Goal: Task Accomplishment & Management: Manage account settings

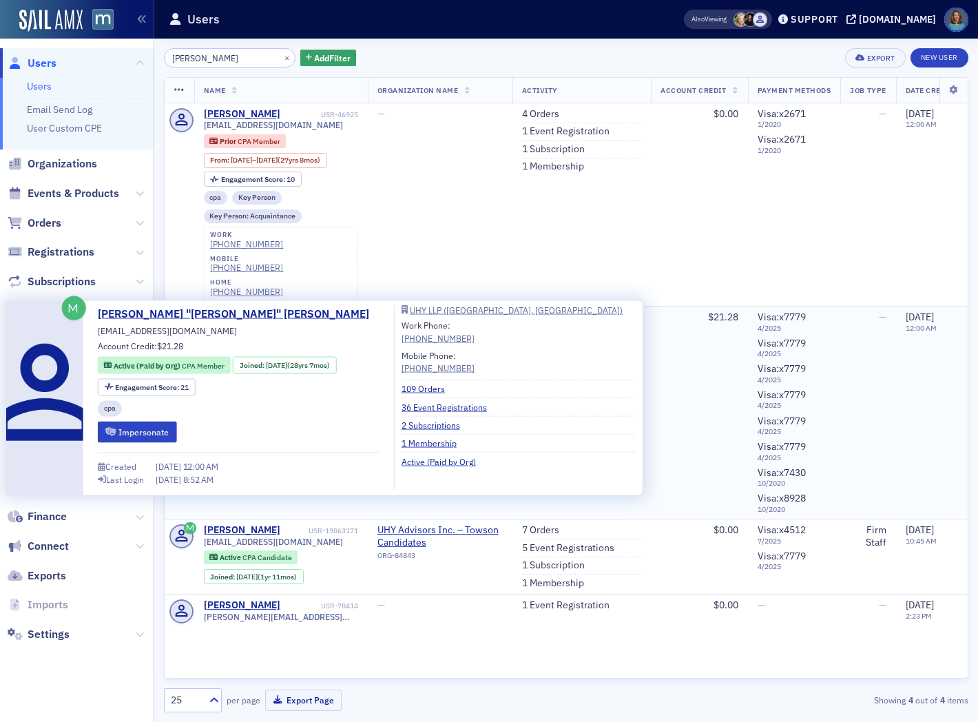
type input "[PERSON_NAME]"
click at [255, 311] on div "[PERSON_NAME] "[PERSON_NAME]" [PERSON_NAME]" at bounding box center [261, 329] width 114 height 36
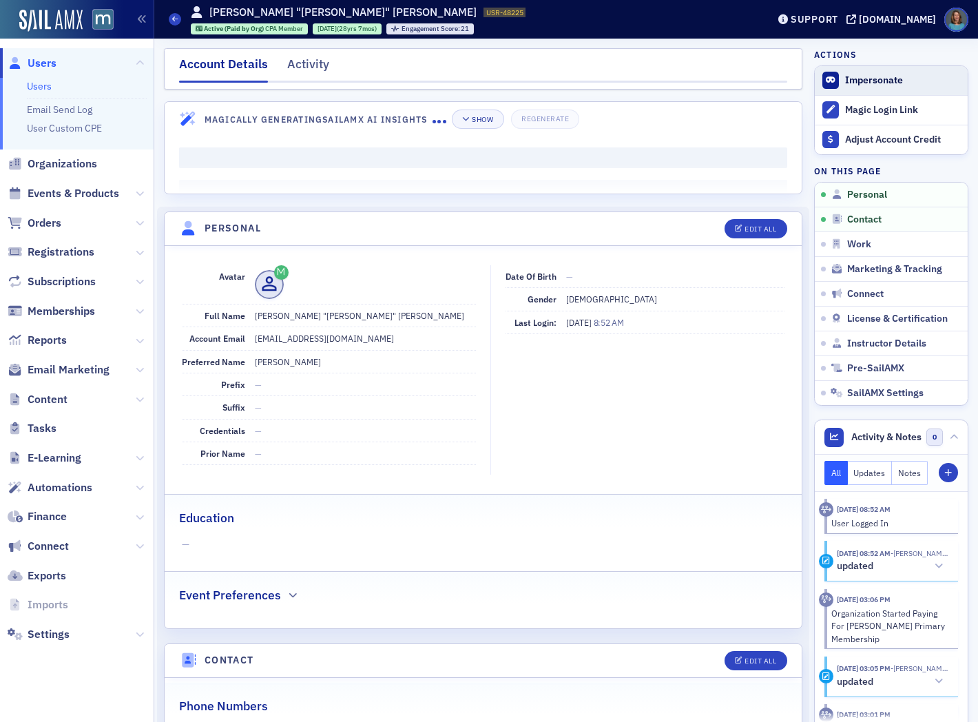
click at [851, 78] on button "Impersonate" at bounding box center [874, 80] width 58 height 12
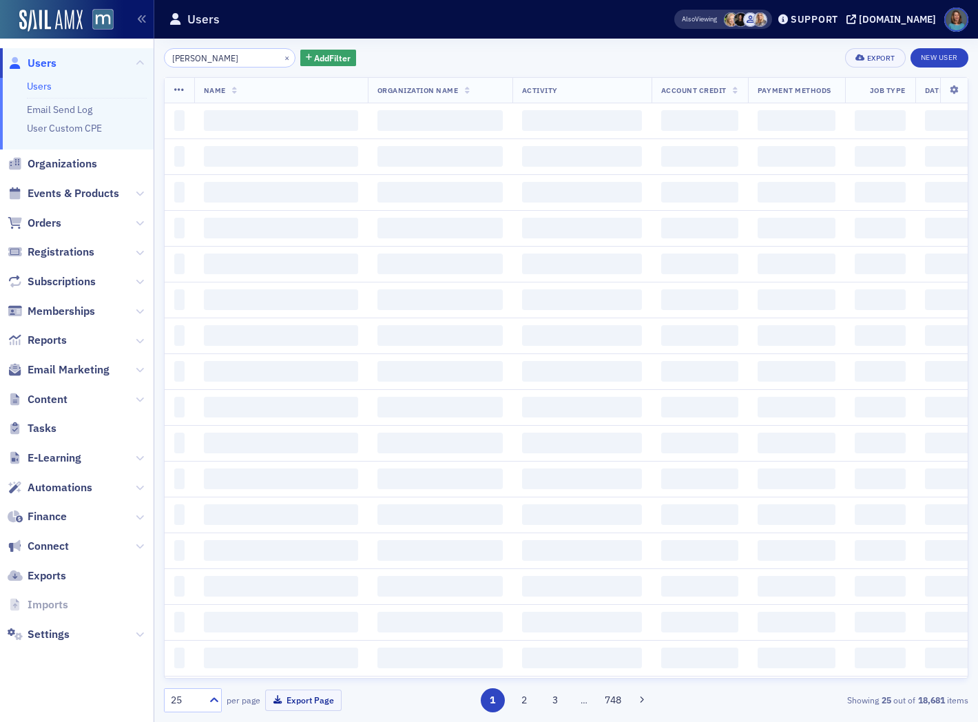
type input "peggy harrison"
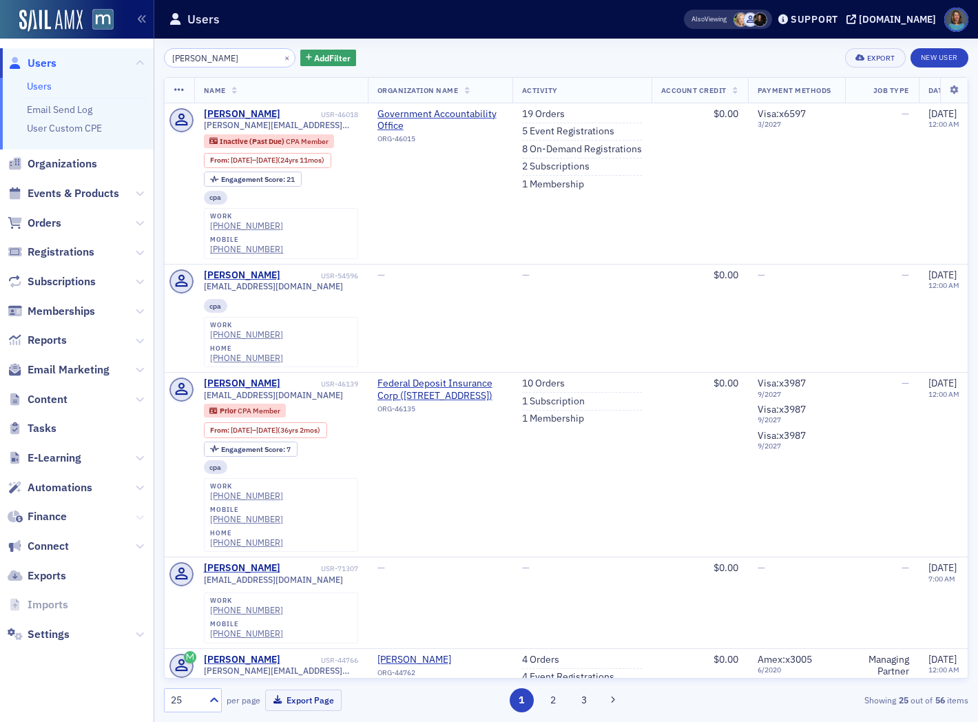
click at [143, 513] on icon at bounding box center [140, 517] width 8 height 8
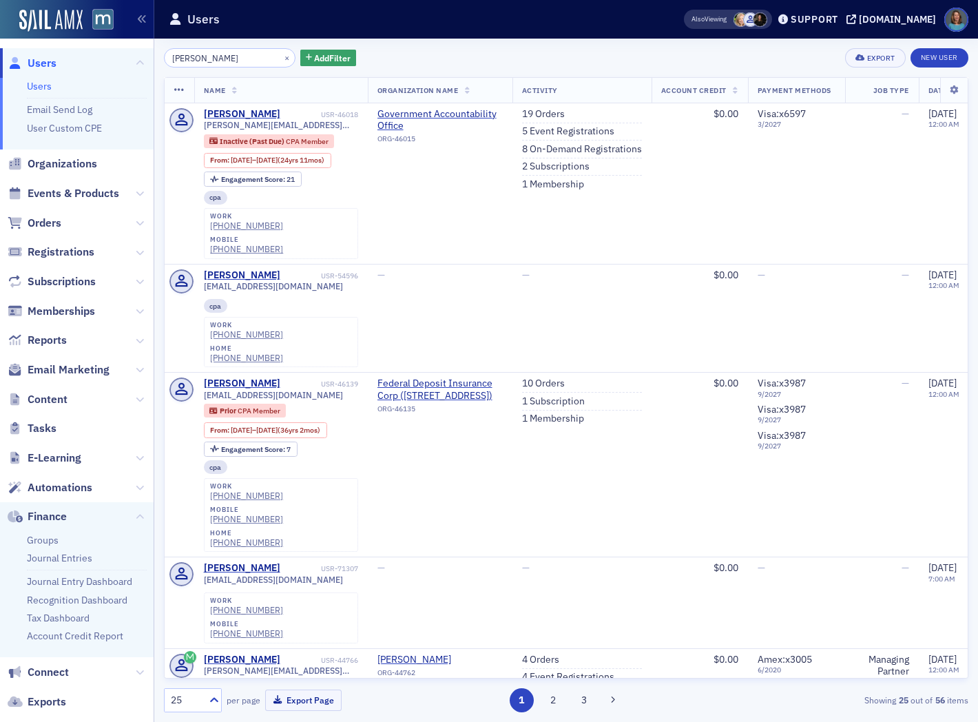
click at [50, 532] on ul "Groups Journal Entries Journal Entry Dashboard Recognition Dashboard Tax Dashbo…" at bounding box center [77, 594] width 154 height 126
click at [45, 540] on link "Groups" at bounding box center [43, 540] width 32 height 12
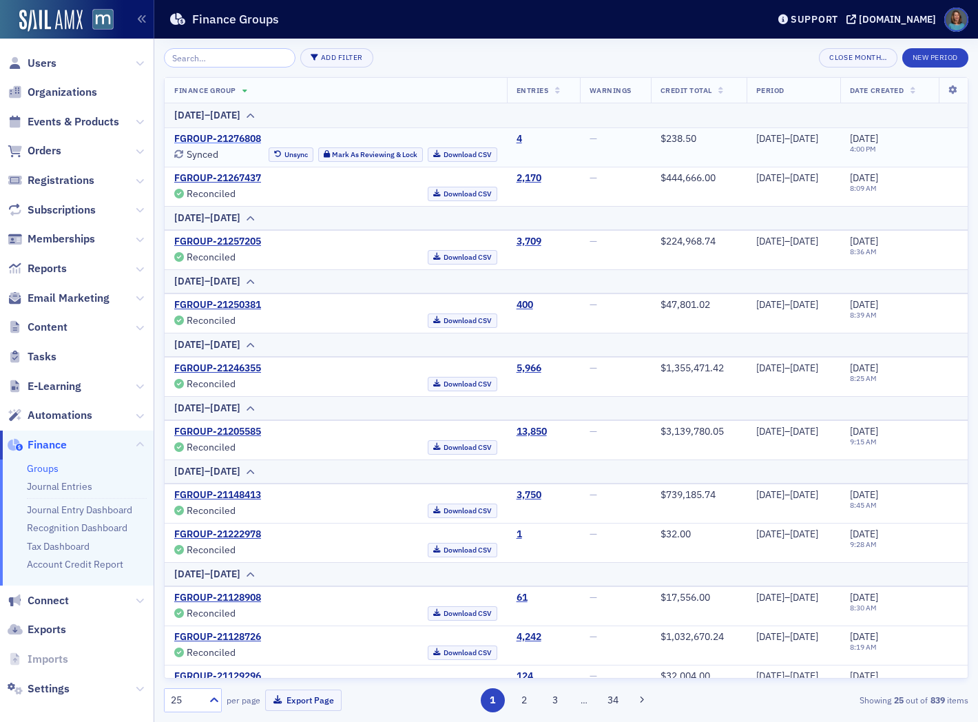
click at [232, 136] on link "FGROUP-21276808" at bounding box center [217, 139] width 87 height 12
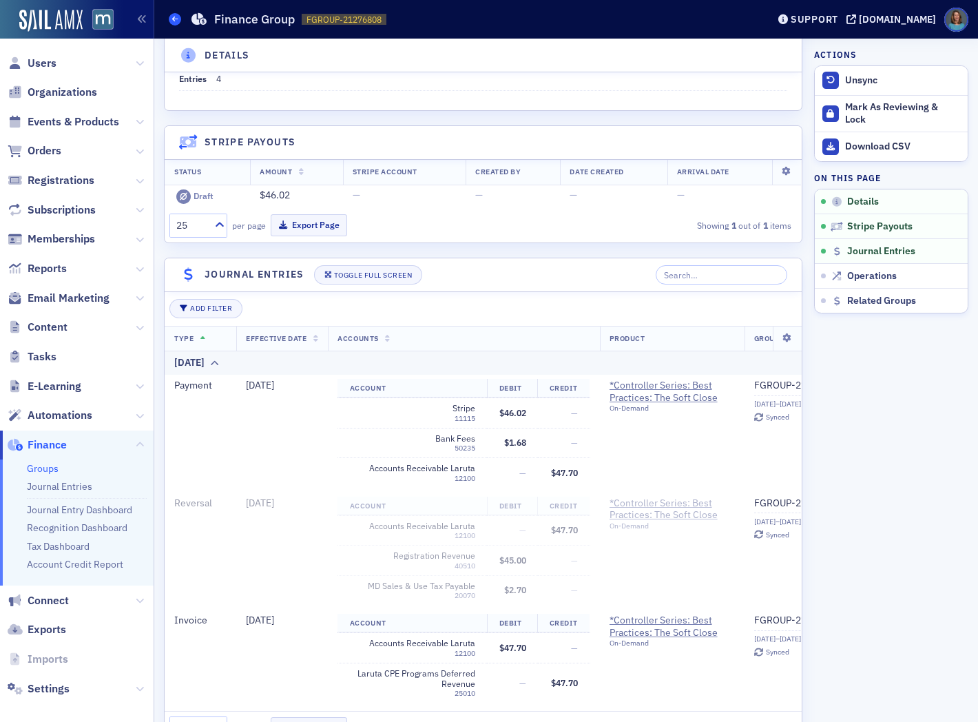
click at [173, 19] on icon at bounding box center [175, 19] width 6 height 6
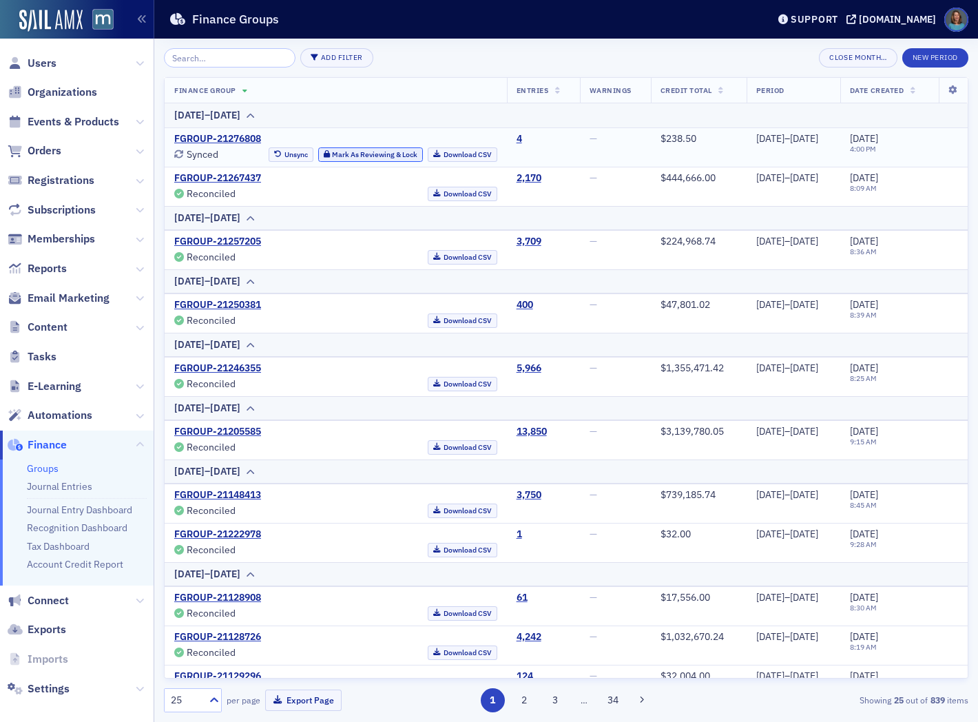
click at [346, 157] on button "Mark As Reviewing & Lock" at bounding box center [370, 154] width 105 height 14
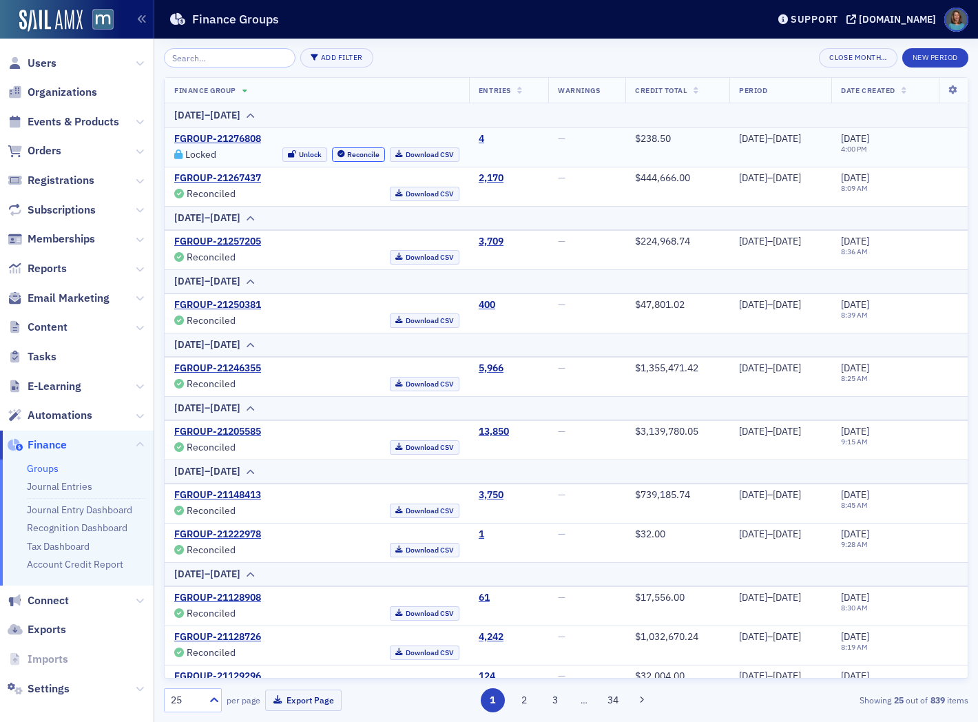
click at [346, 157] on button "Reconcile" at bounding box center [359, 154] width 54 height 14
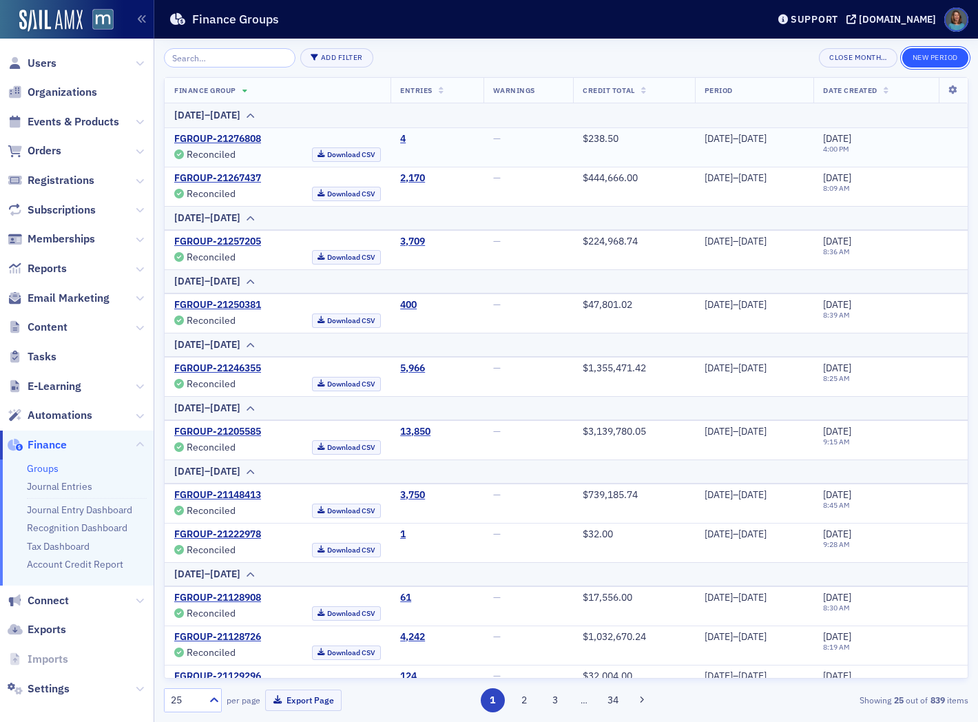
click at [932, 57] on button "New Period" at bounding box center [935, 57] width 66 height 19
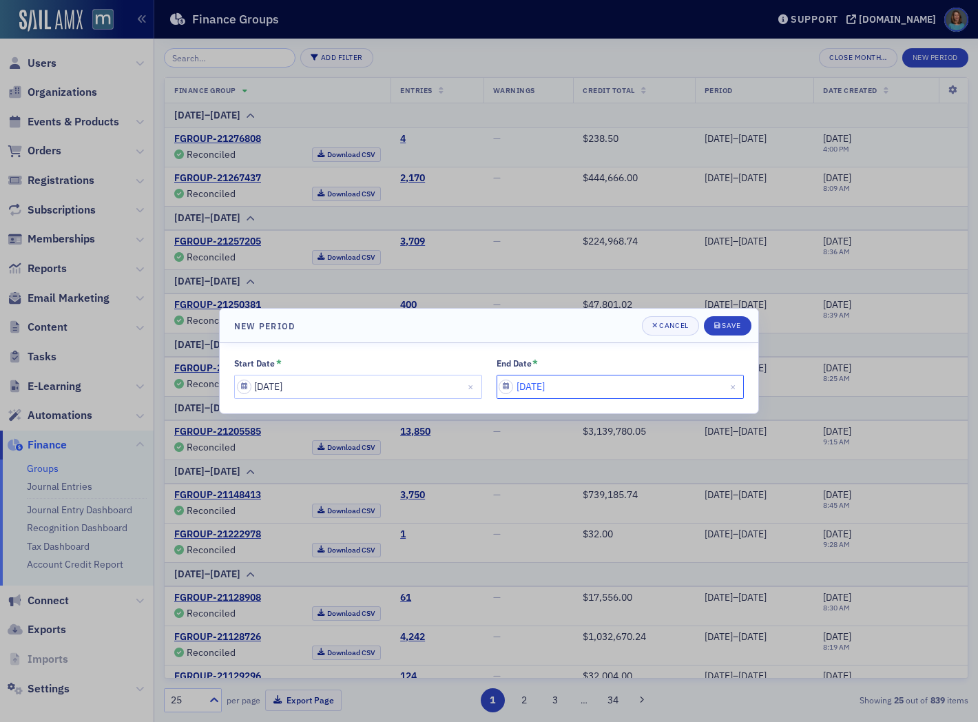
click at [600, 383] on input "08/20/2025" at bounding box center [620, 387] width 248 height 24
select select "7"
select select "2025"
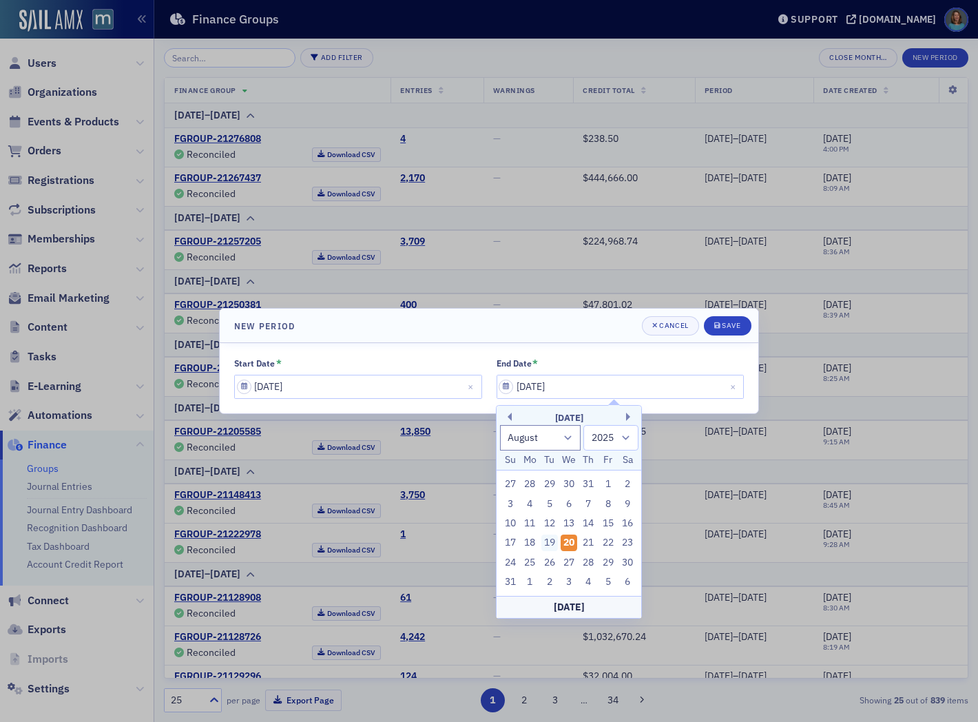
click at [545, 545] on div "19" at bounding box center [549, 542] width 17 height 17
type input "08/19/2025"
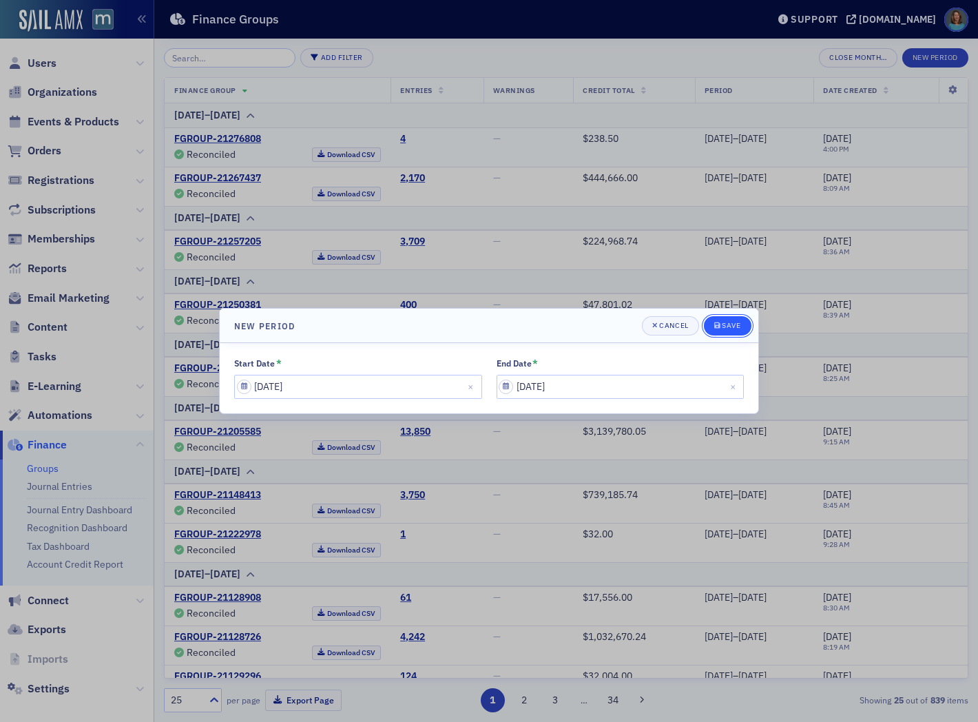
click at [720, 319] on button "Save" at bounding box center [728, 325] width 48 height 19
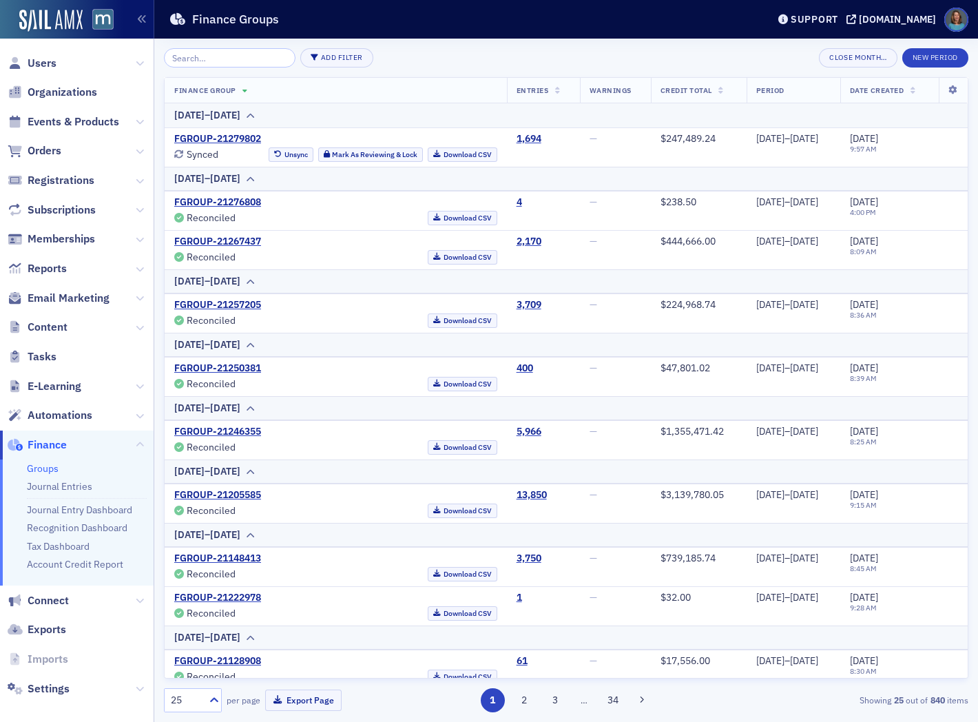
drag, startPoint x: 134, startPoint y: 350, endPoint x: 122, endPoint y: 346, distance: 13.1
click at [122, 346] on span "Tasks" at bounding box center [77, 357] width 154 height 30
click at [330, 150] on button "Mark As Reviewing & Lock" at bounding box center [370, 154] width 105 height 14
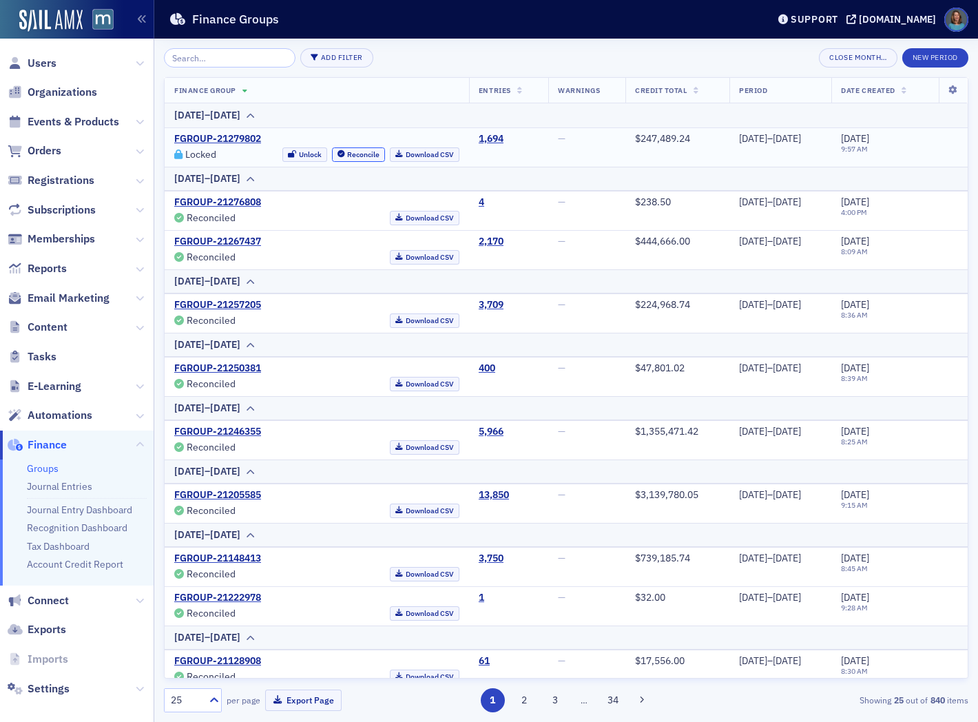
click at [332, 150] on button "Reconcile" at bounding box center [359, 154] width 54 height 14
